Goal: Task Accomplishment & Management: Complete application form

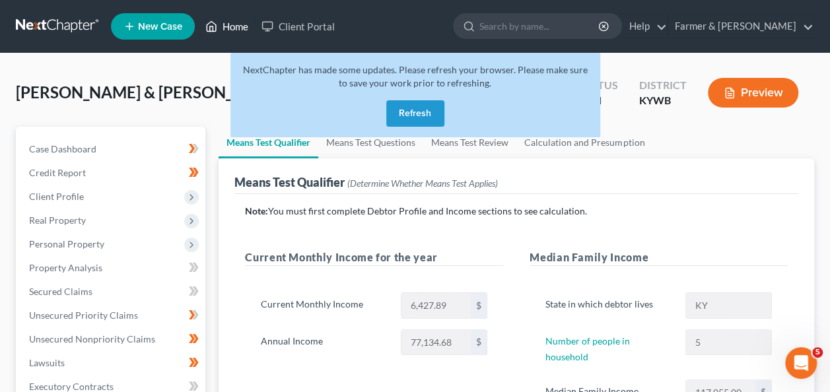
click at [218, 25] on link "Home" at bounding box center [227, 27] width 56 height 24
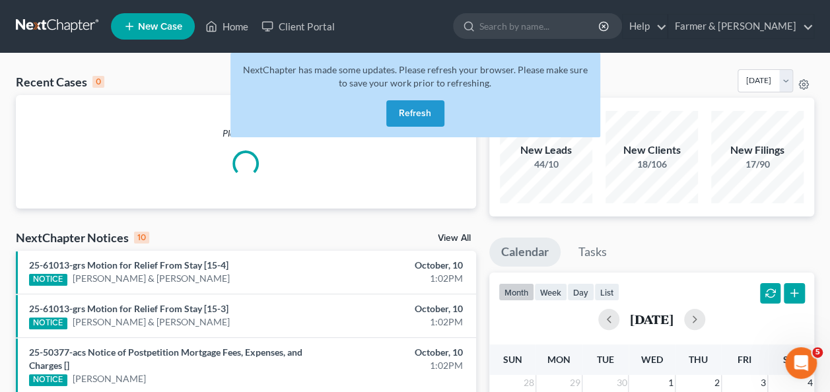
click at [410, 111] on button "Refresh" at bounding box center [415, 113] width 58 height 26
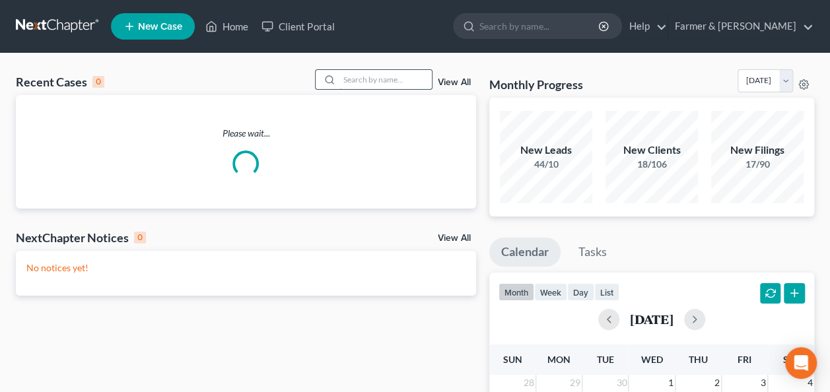
click at [377, 77] on input "search" at bounding box center [385, 79] width 92 height 19
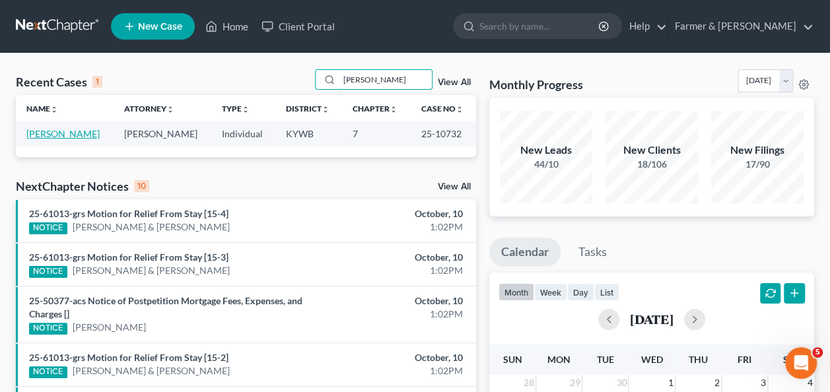
type input "nieman"
click at [87, 135] on link "Niemann, Tiffany" at bounding box center [62, 133] width 73 height 11
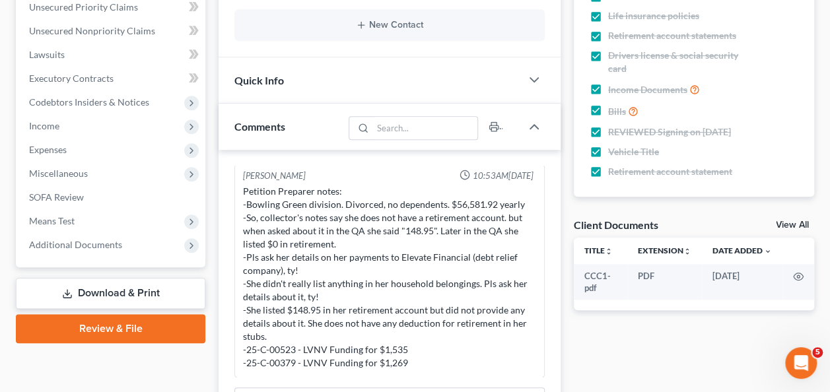
scroll to position [309, 0]
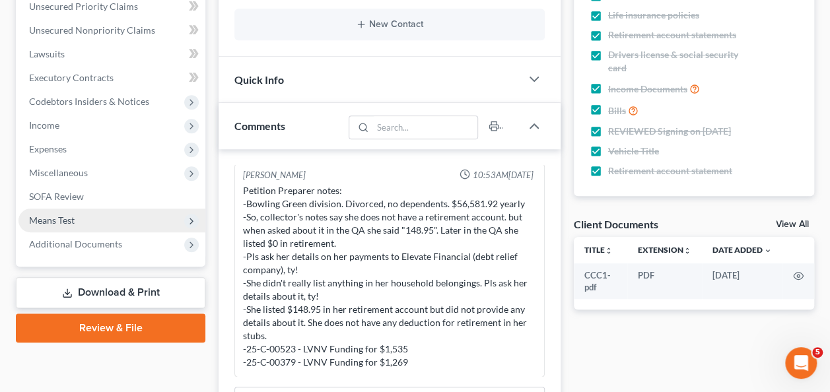
click at [51, 219] on span "Means Test" at bounding box center [52, 220] width 46 height 11
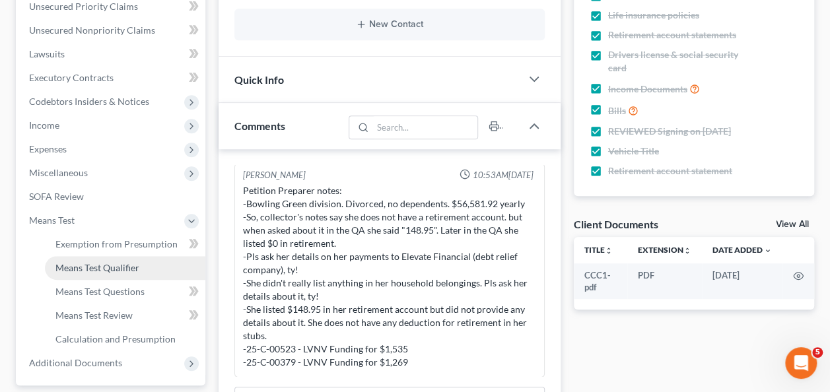
click at [121, 271] on span "Means Test Qualifier" at bounding box center [97, 267] width 84 height 11
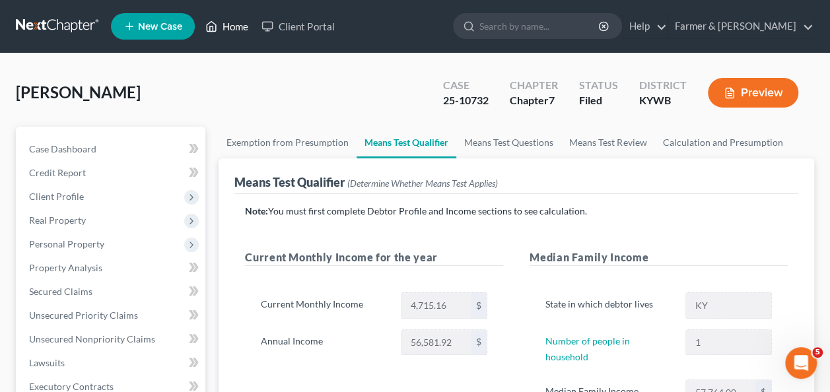
click at [226, 21] on link "Home" at bounding box center [227, 27] width 56 height 24
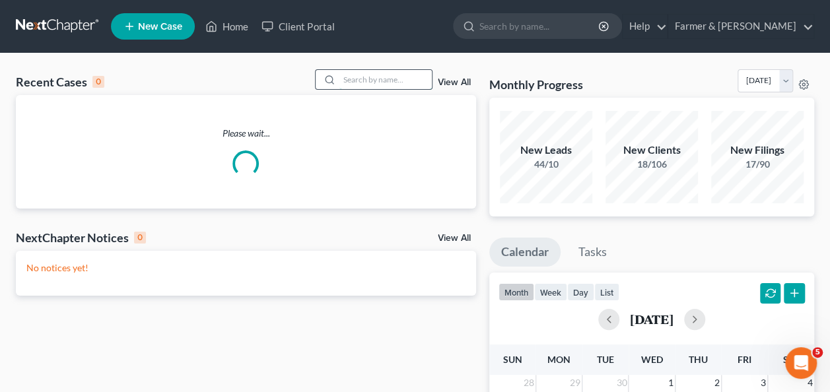
click at [393, 84] on input "search" at bounding box center [385, 79] width 92 height 19
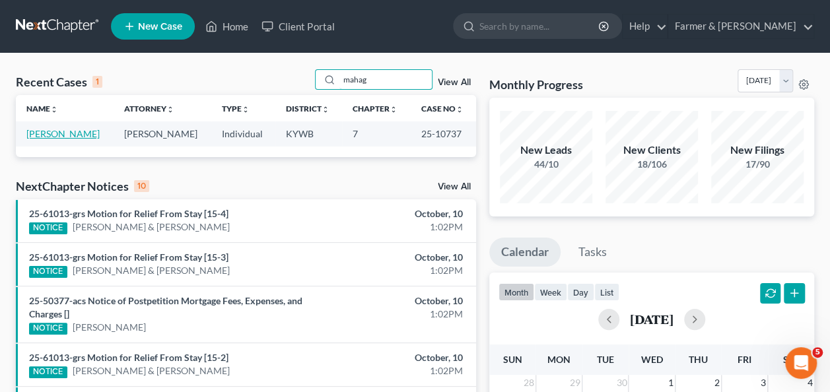
type input "mahag"
click at [67, 128] on link "Mahagan, Christina" at bounding box center [62, 133] width 73 height 11
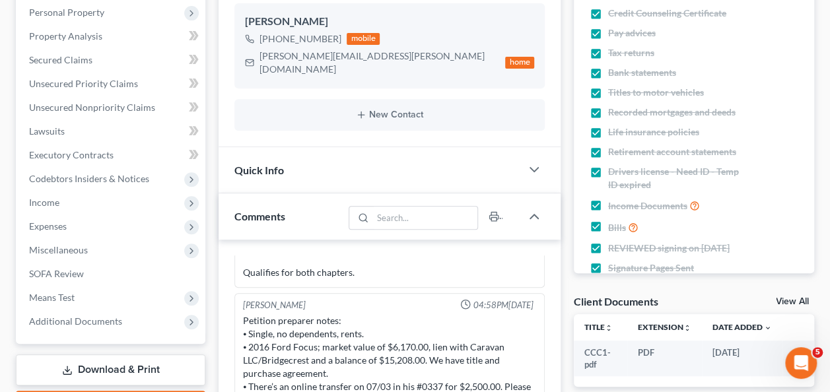
scroll to position [231, 0]
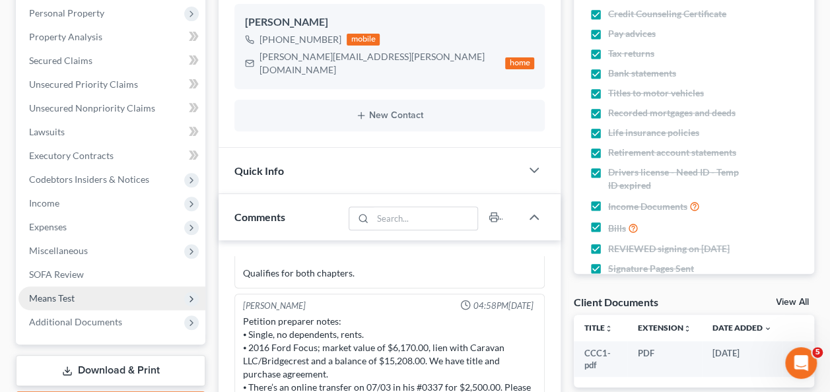
click at [92, 304] on span "Means Test" at bounding box center [111, 298] width 187 height 24
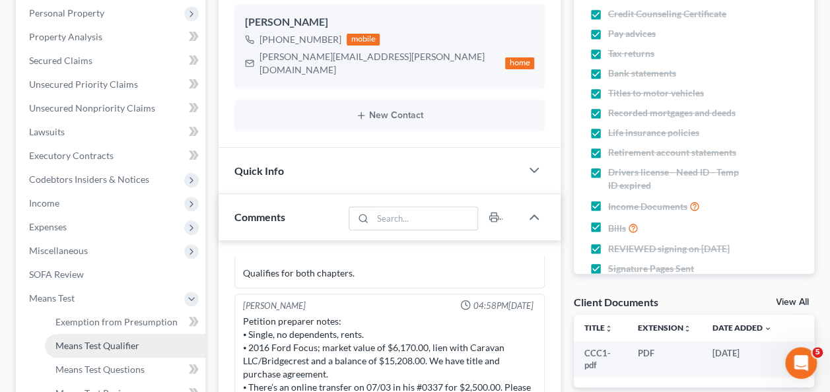
click at [110, 338] on link "Means Test Qualifier" at bounding box center [125, 346] width 160 height 24
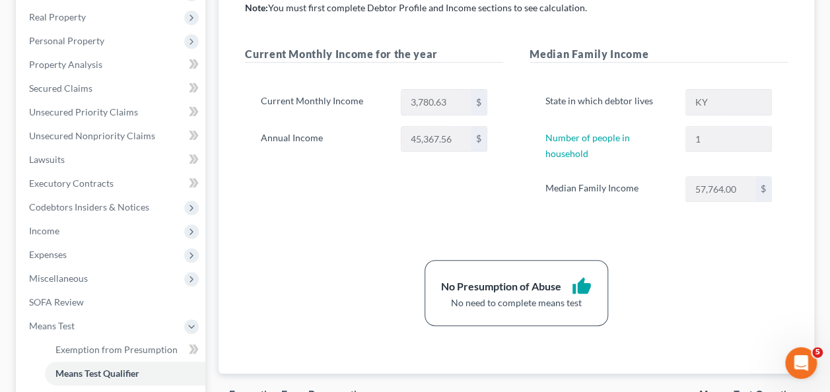
scroll to position [203, 0]
click at [68, 252] on span "Expenses" at bounding box center [111, 255] width 187 height 24
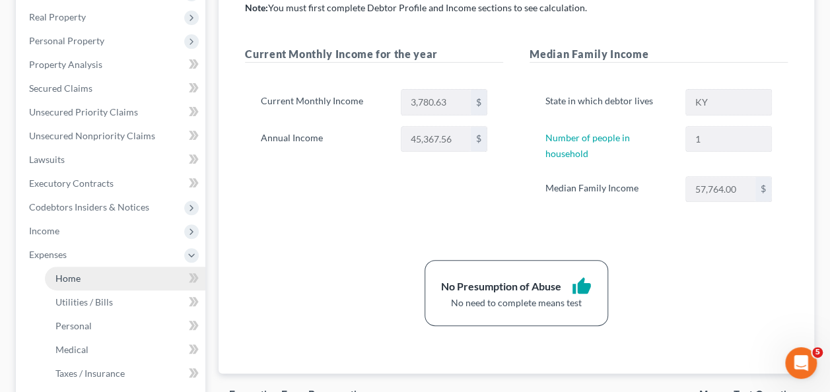
click at [71, 279] on span "Home" at bounding box center [67, 278] width 25 height 11
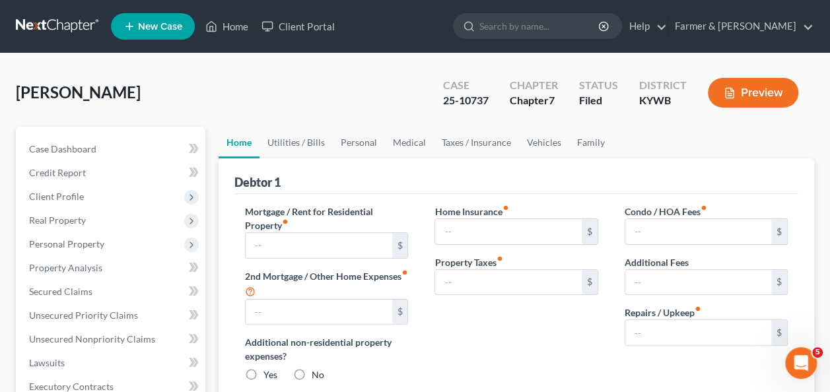
type input "925.00"
type input "0.00"
radio input "true"
type input "15.00"
type input "0.00"
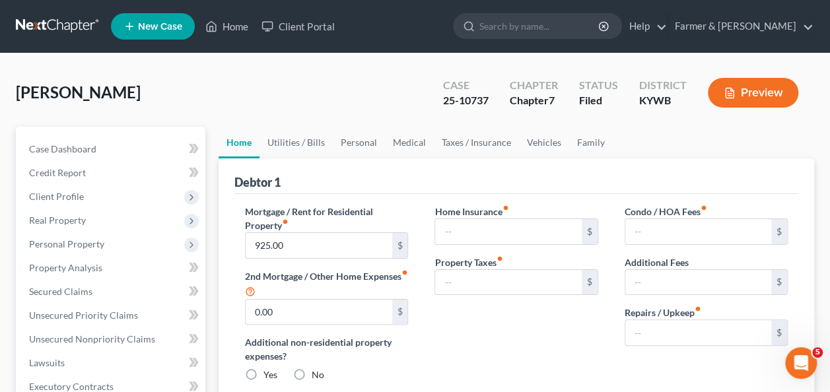
type input "0.00"
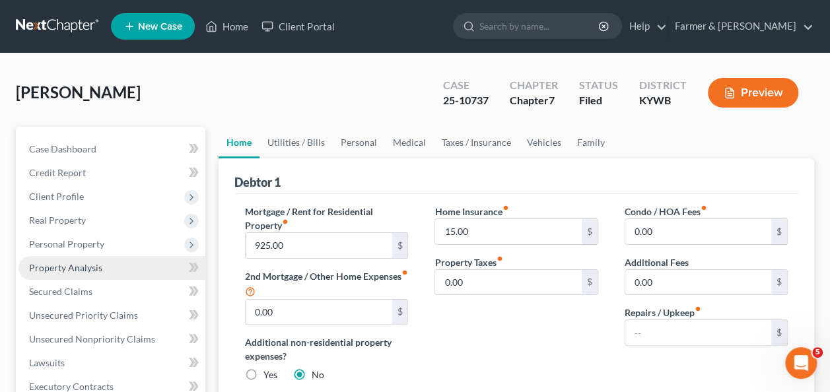
click at [80, 264] on span "Property Analysis" at bounding box center [65, 267] width 73 height 11
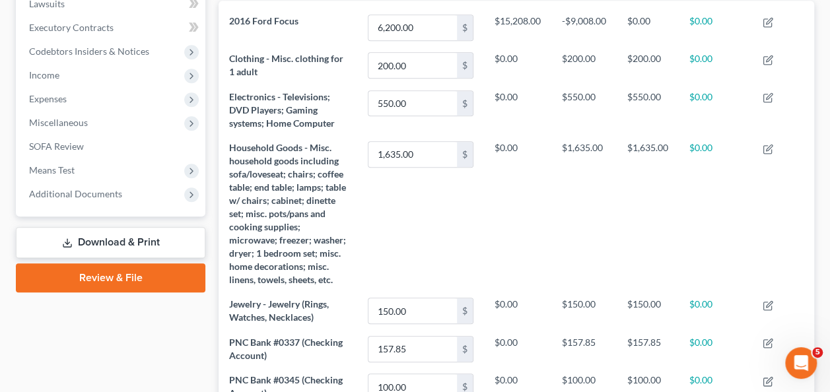
scroll to position [378, 0]
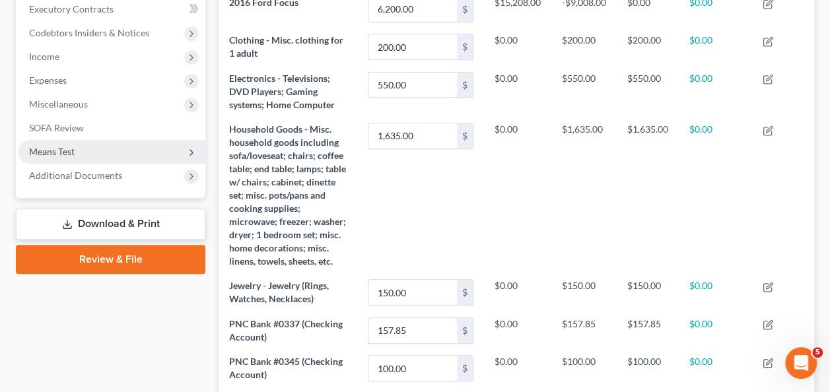
click at [79, 156] on span "Means Test" at bounding box center [111, 152] width 187 height 24
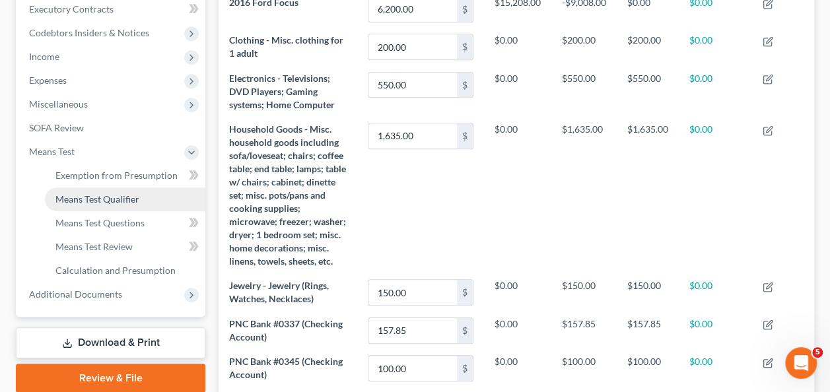
click at [117, 207] on link "Means Test Qualifier" at bounding box center [125, 199] width 160 height 24
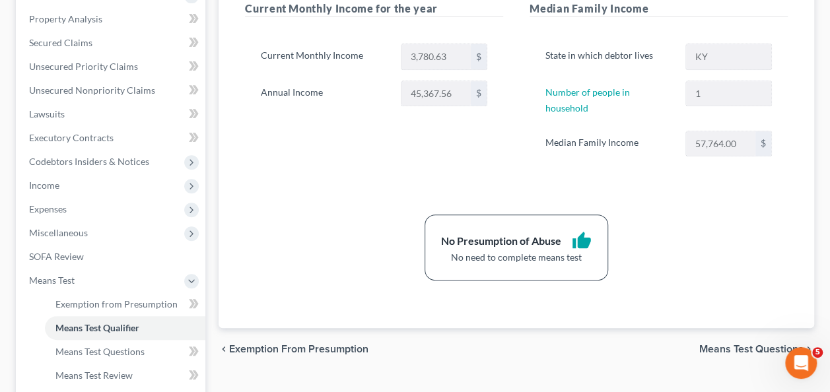
scroll to position [248, 0]
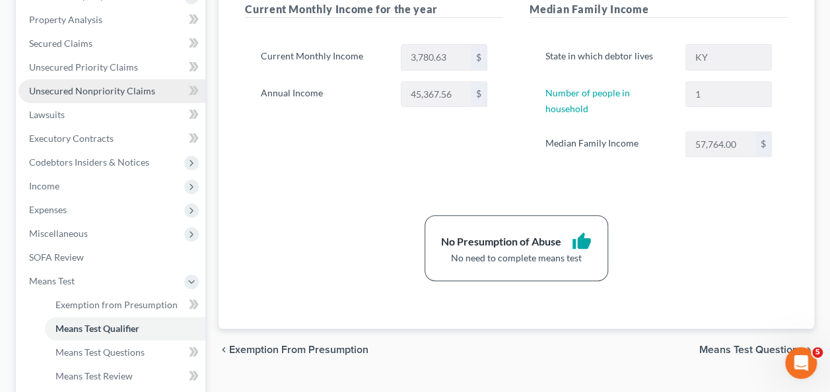
click at [100, 92] on span "Unsecured Nonpriority Claims" at bounding box center [92, 90] width 126 height 11
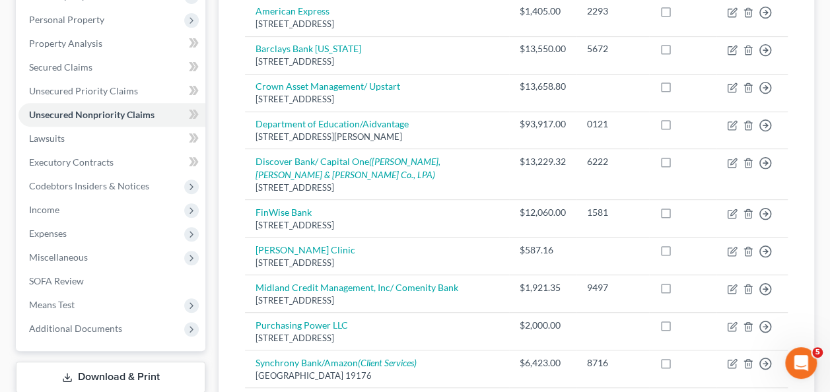
scroll to position [459, 0]
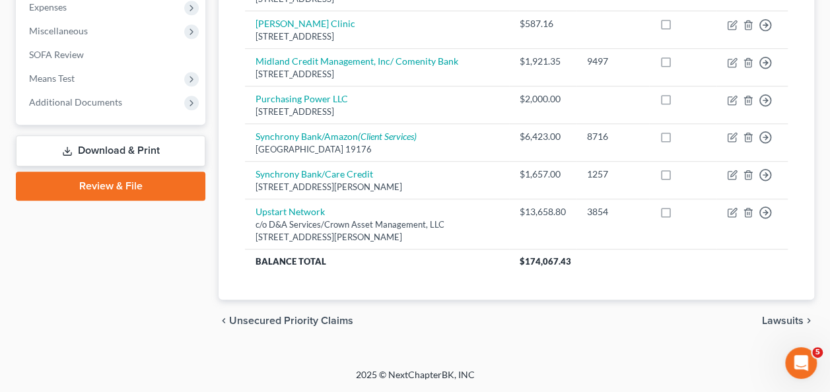
click at [198, 253] on div "Case Dashboard Payments Invoices Payments Payments Credit Report Client Profile" at bounding box center [110, 9] width 203 height 666
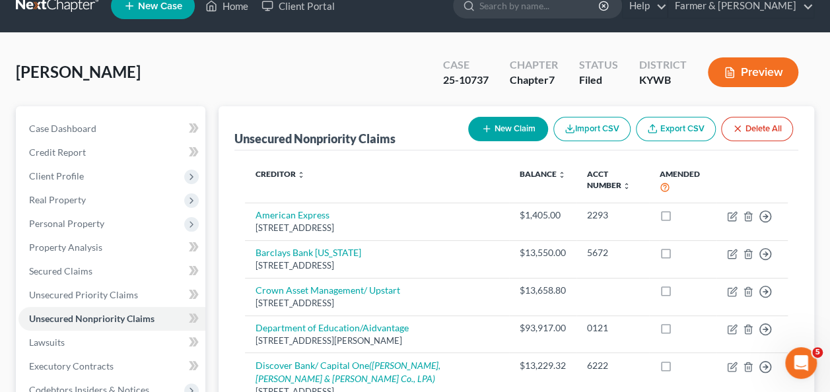
scroll to position [0, 0]
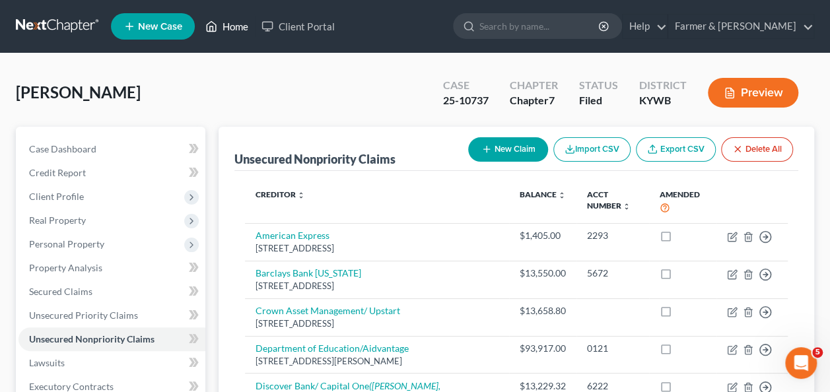
click at [243, 28] on link "Home" at bounding box center [227, 27] width 56 height 24
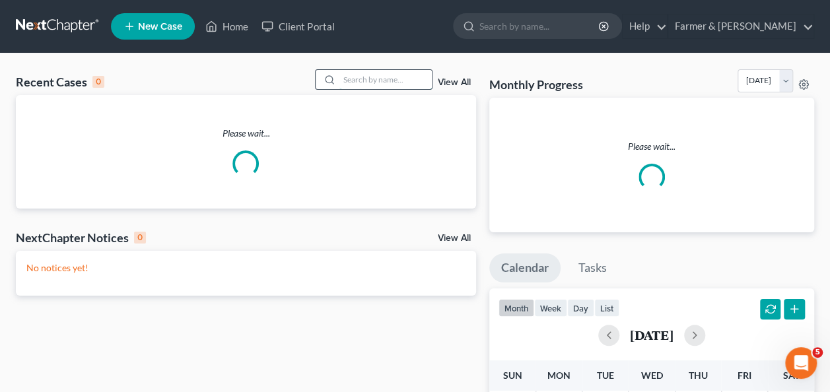
click at [364, 78] on input "search" at bounding box center [385, 79] width 92 height 19
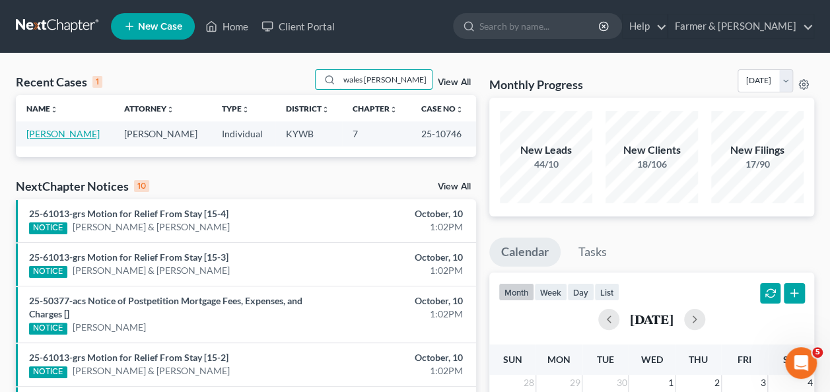
type input "wales justin"
click at [48, 135] on link "Wales, Justin" at bounding box center [62, 133] width 73 height 11
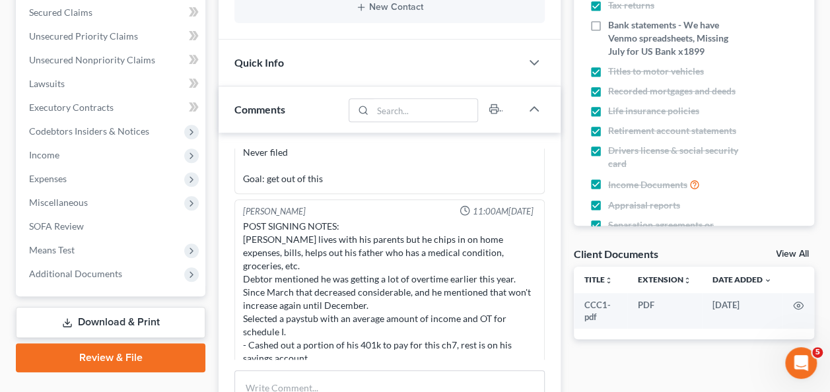
scroll to position [279, 0]
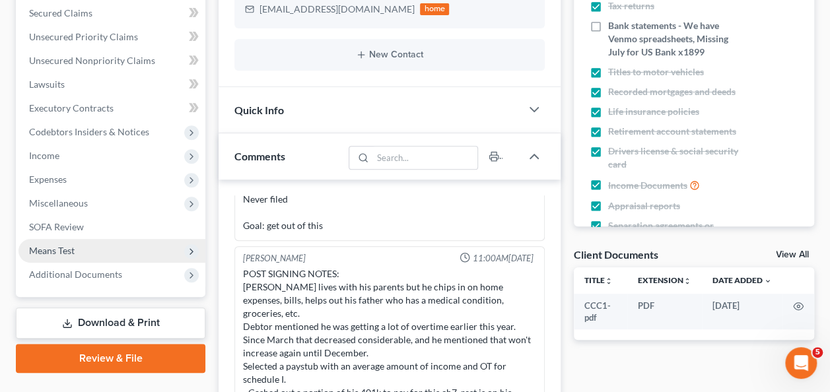
click at [92, 250] on span "Means Test" at bounding box center [111, 251] width 187 height 24
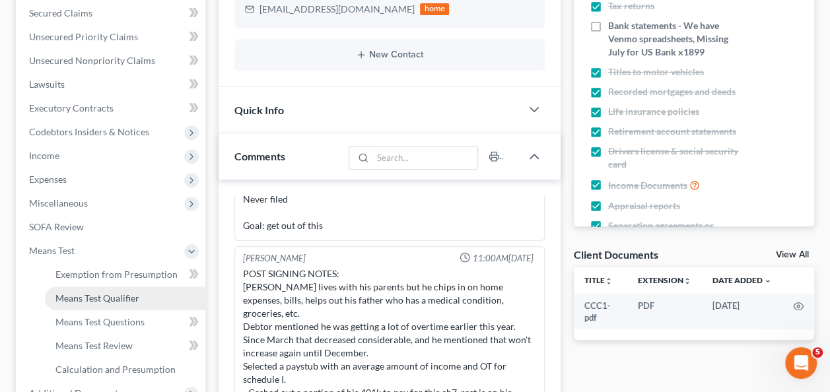
click at [131, 294] on span "Means Test Qualifier" at bounding box center [97, 297] width 84 height 11
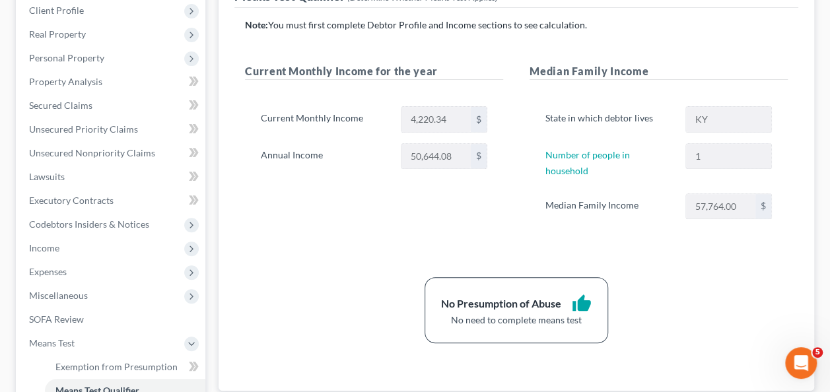
scroll to position [185, 0]
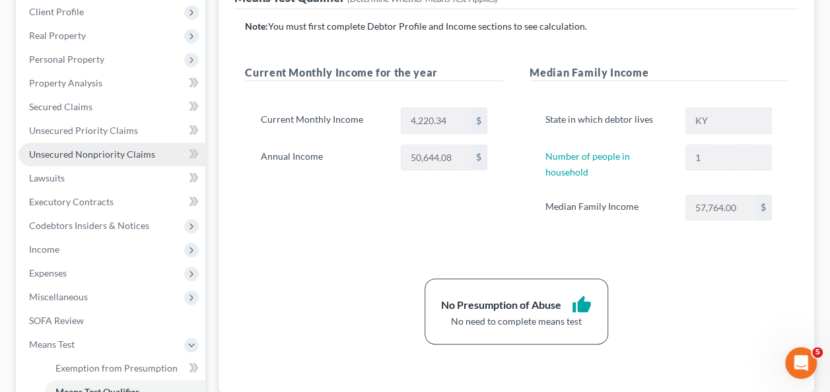
click at [90, 154] on span "Unsecured Nonpriority Claims" at bounding box center [92, 154] width 126 height 11
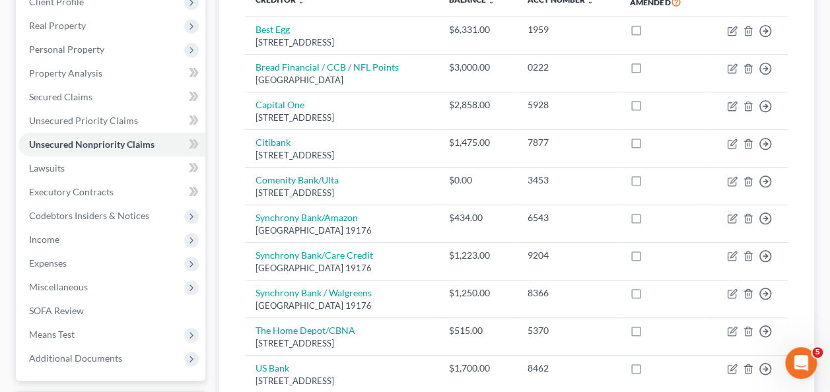
scroll to position [194, 0]
